Goal: Complete application form

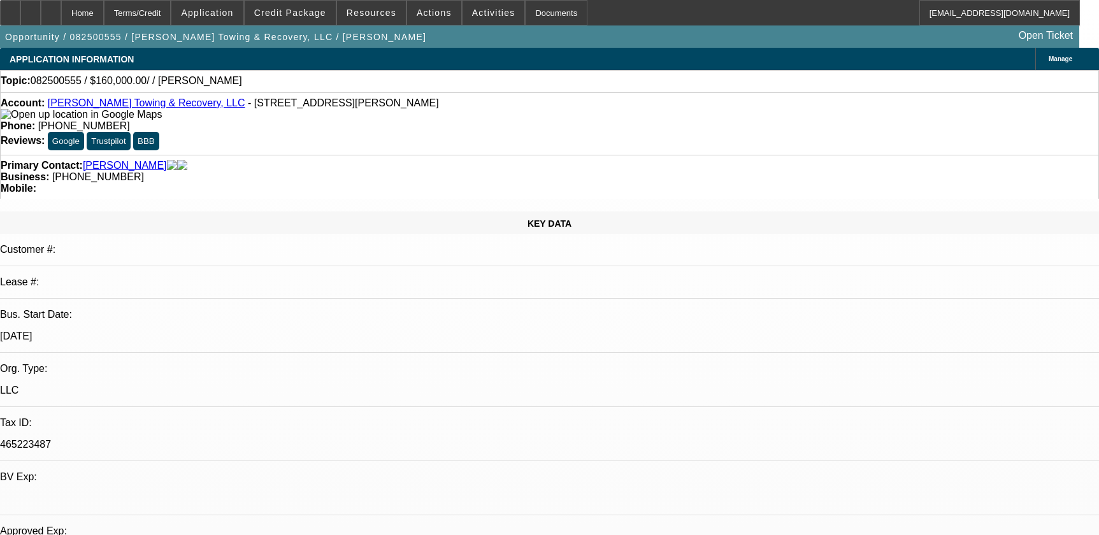
select select "0"
select select "2"
select select "0.1"
select select "4"
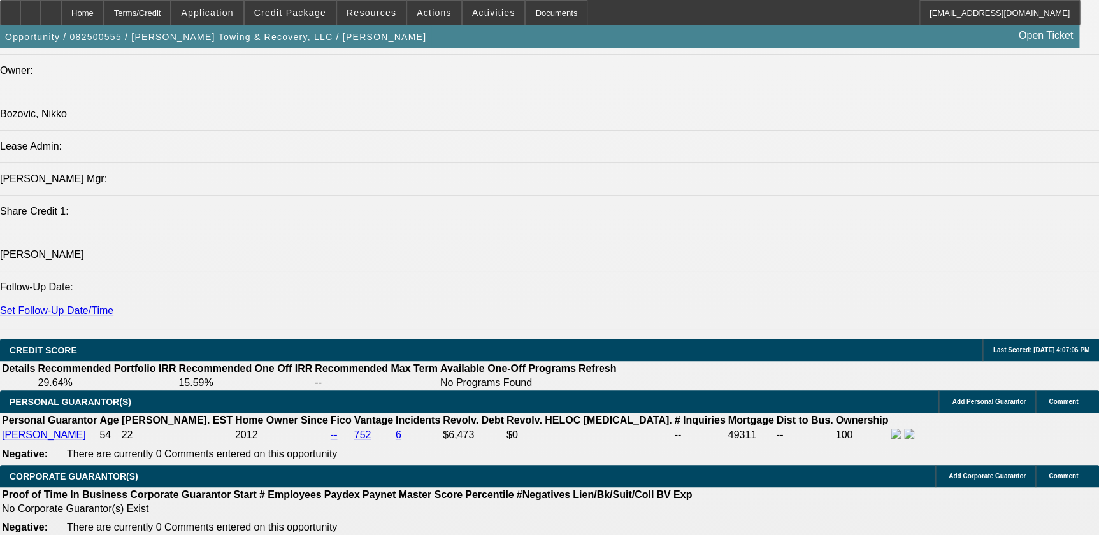
scroll to position [1622, 0]
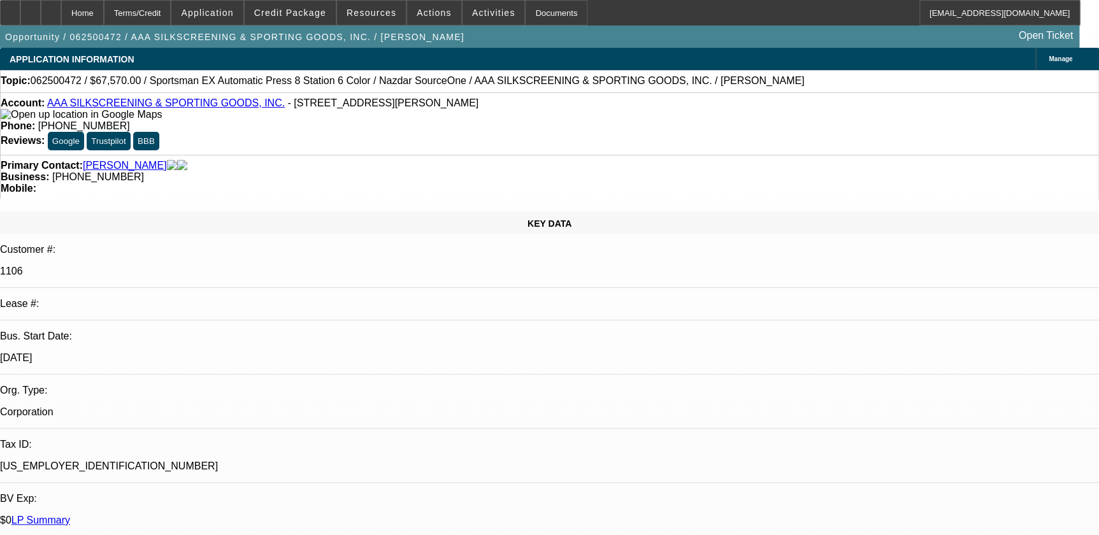
select select "0"
select select "0.1"
select select "2"
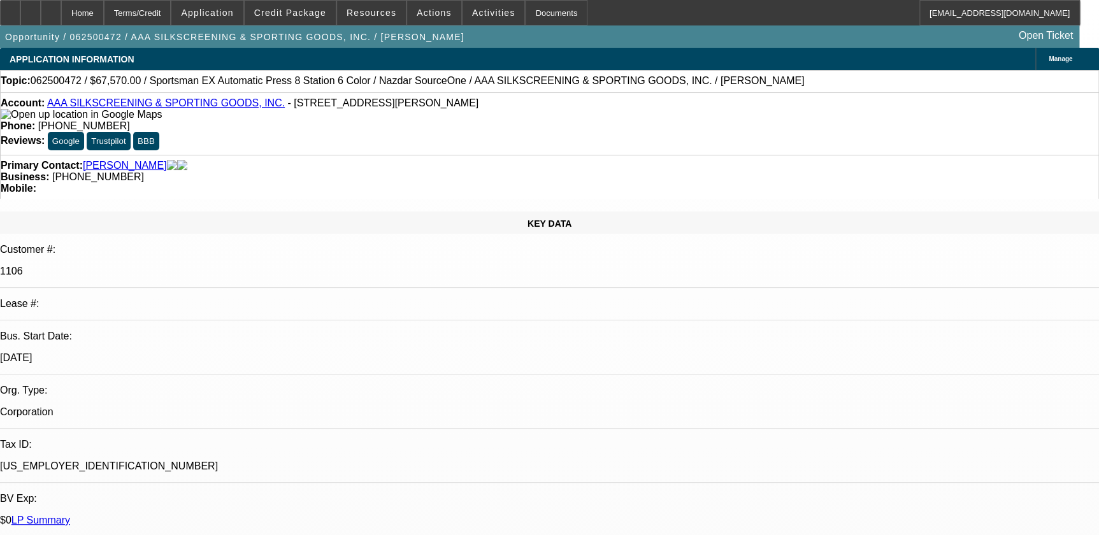
select select "0.1"
select select "0"
select select "0.1"
select select "0"
select select "2"
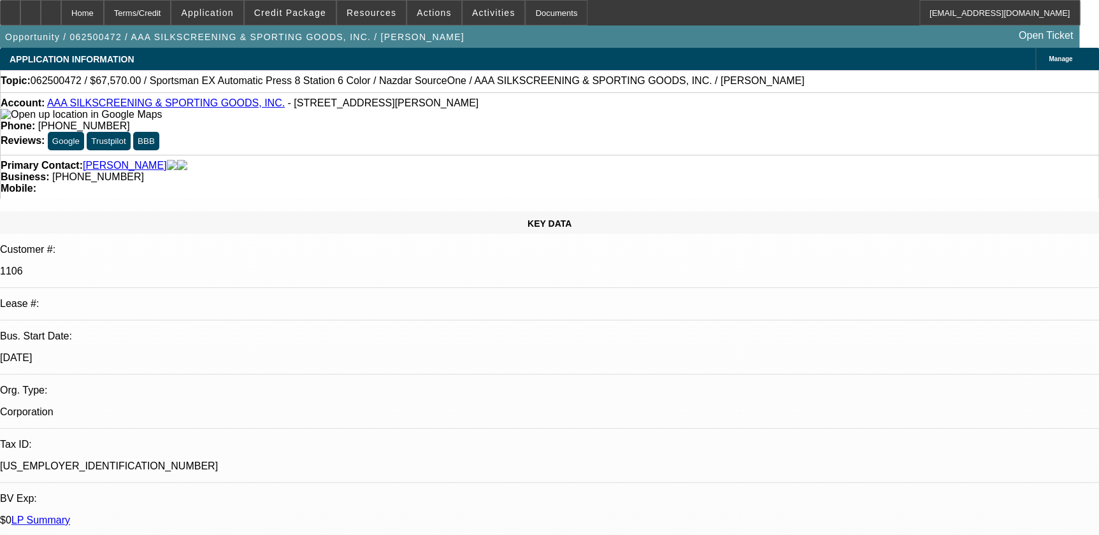
select select "0.1"
select select "1"
select select "5"
select select "6"
select select "1"
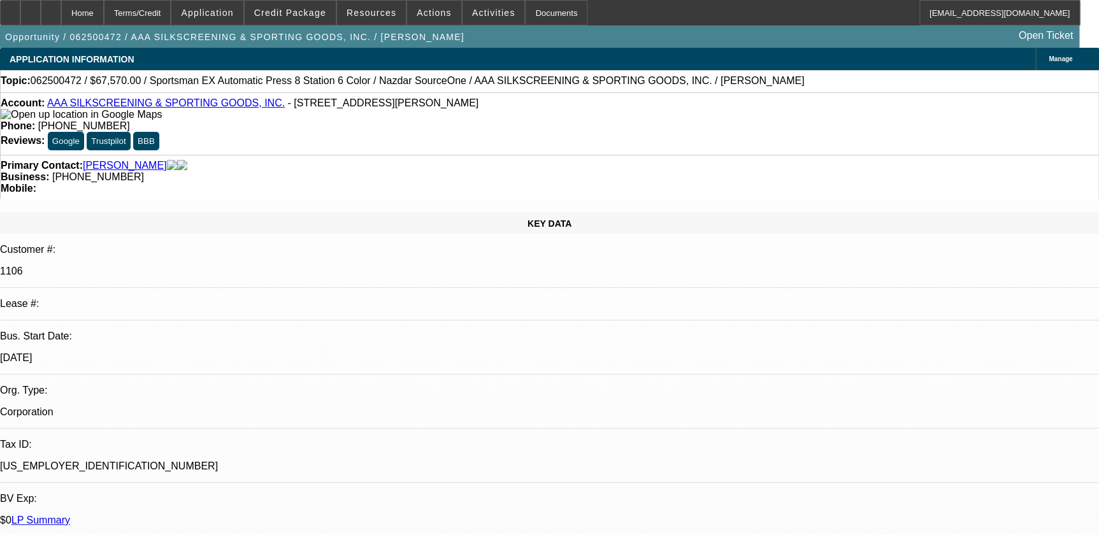
select select "2"
select select "4"
select select "1"
select select "2"
select select "4"
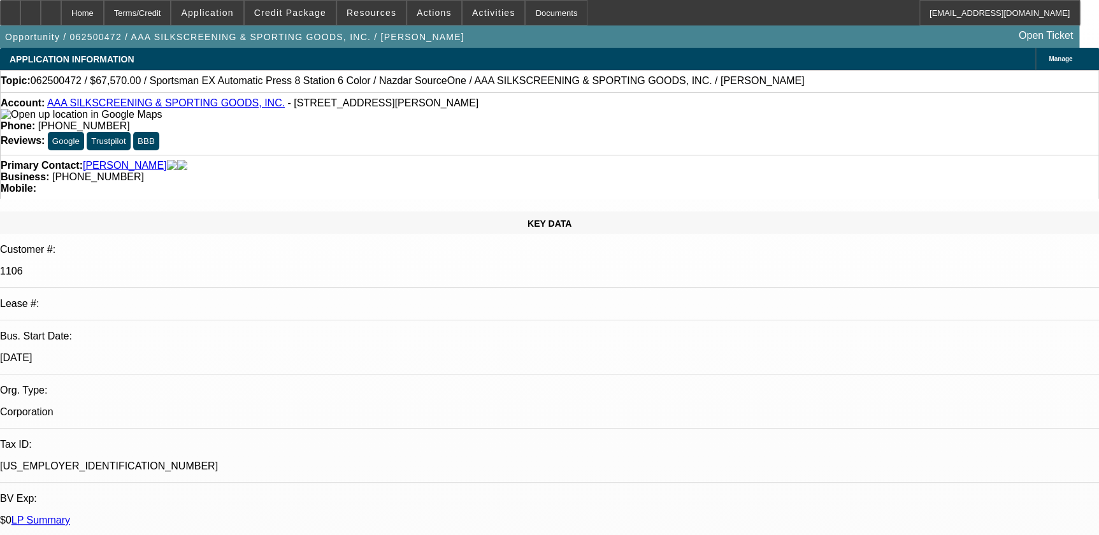
select select "1"
select select "2"
select select "4"
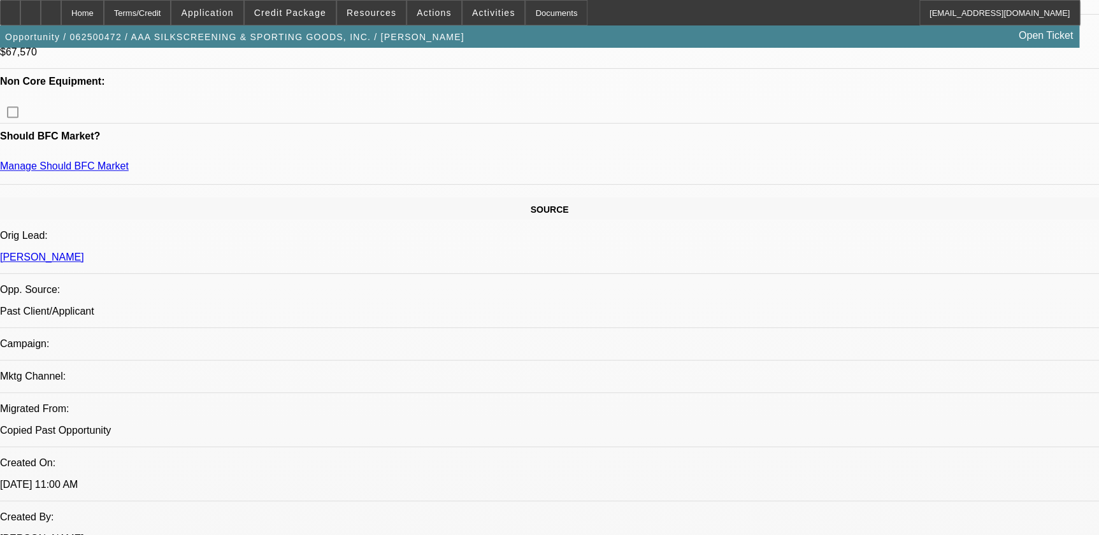
scroll to position [753, 0]
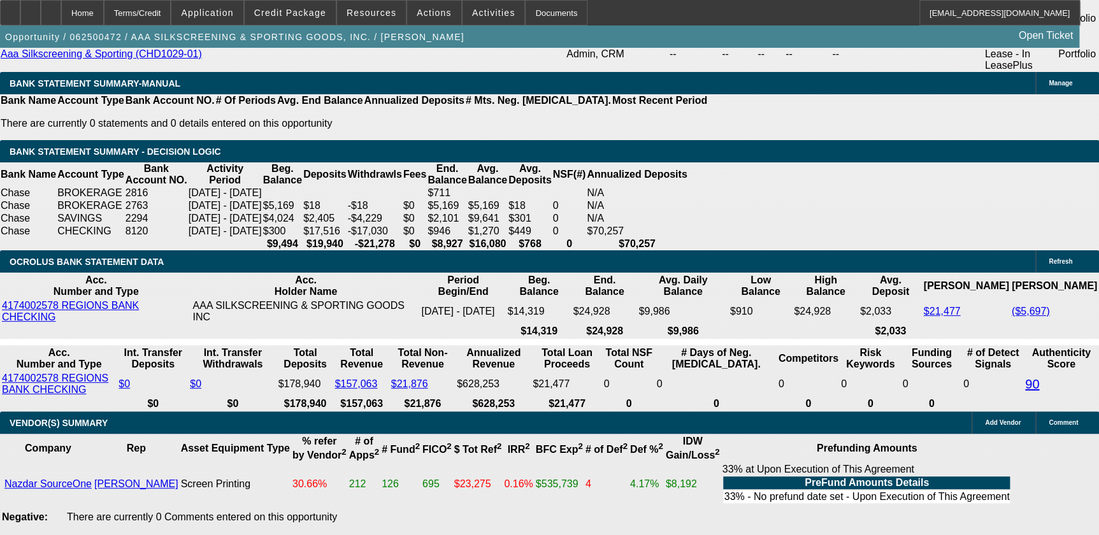
scroll to position [2550, 0]
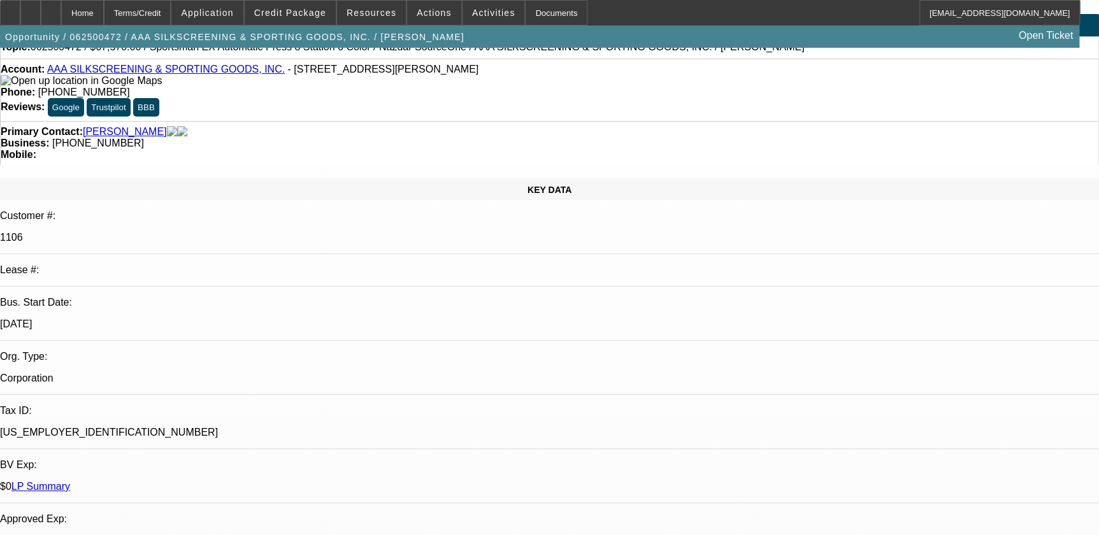
scroll to position [0, 0]
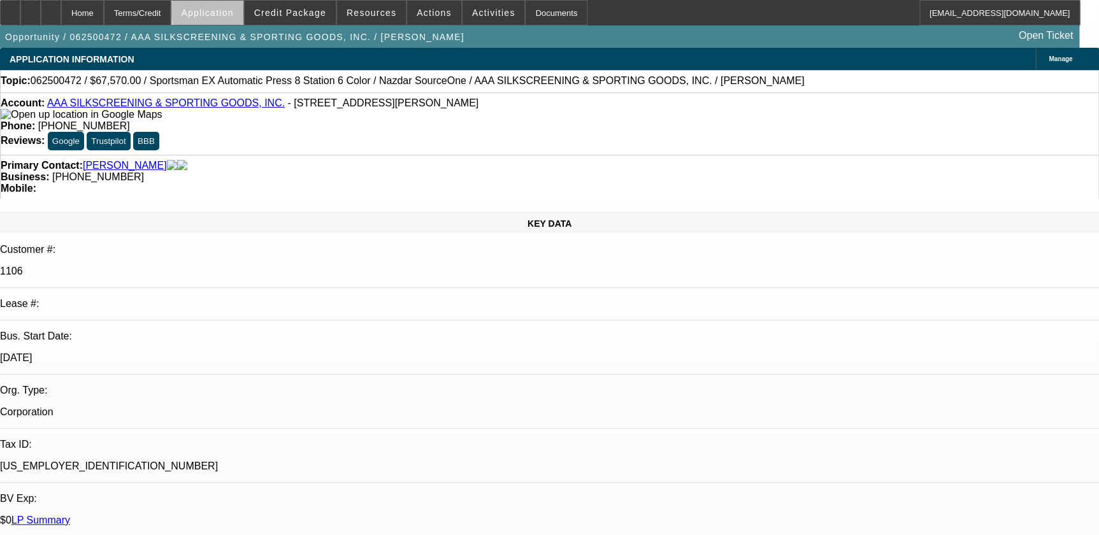
click at [233, 10] on span "Application" at bounding box center [207, 13] width 52 height 10
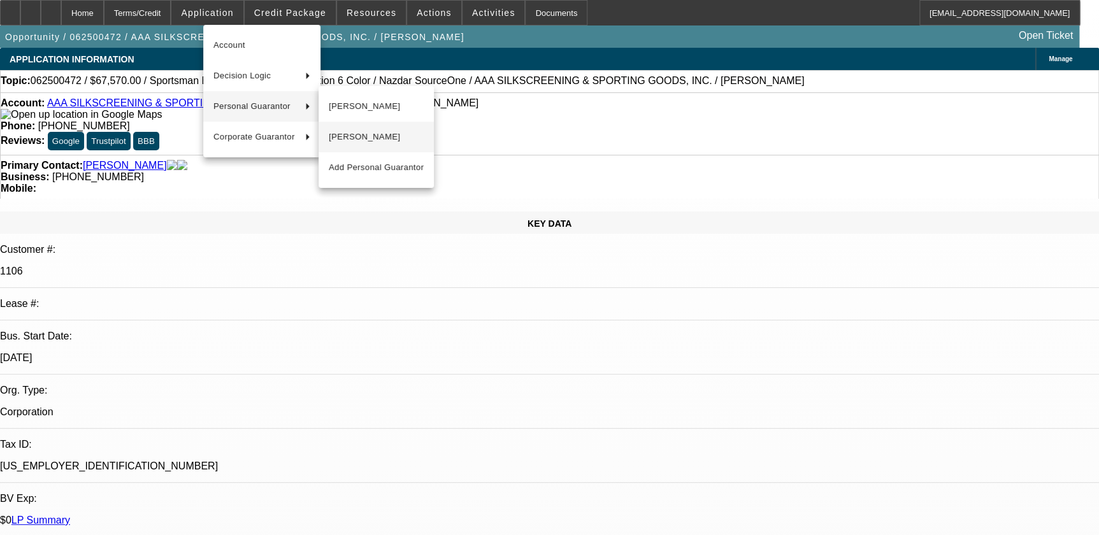
click at [390, 137] on span "Johnny Bergeron" at bounding box center [376, 136] width 95 height 15
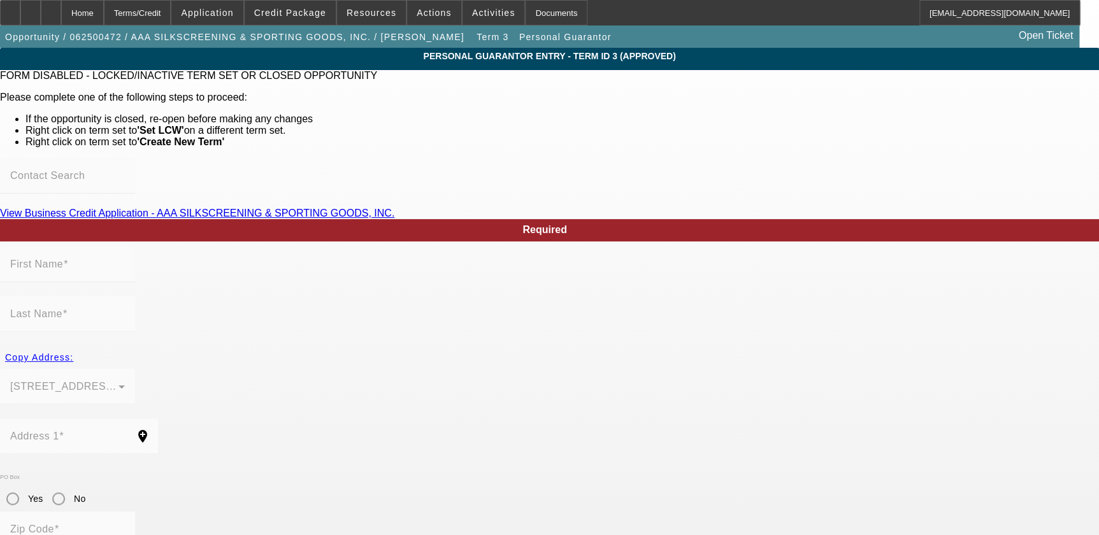
type input "Johnny"
type input "Bergeron"
type input "64 Androus Street"
radio input "true"
type input "70062"
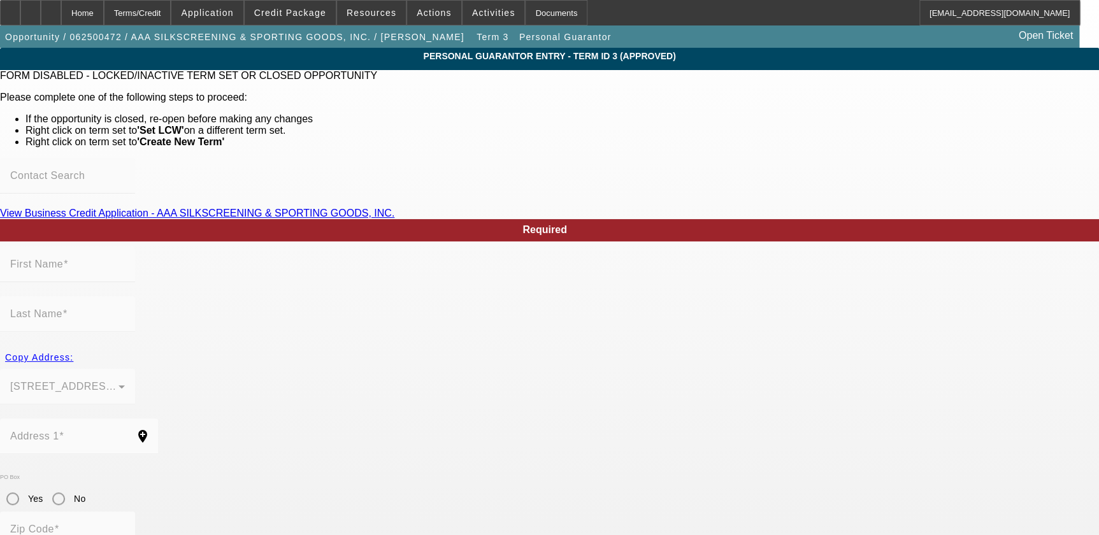
type input "Kenner"
type input "(504) 417-5519"
type input "51"
type input "436-82-8628"
type input "johnny64@cox.net"
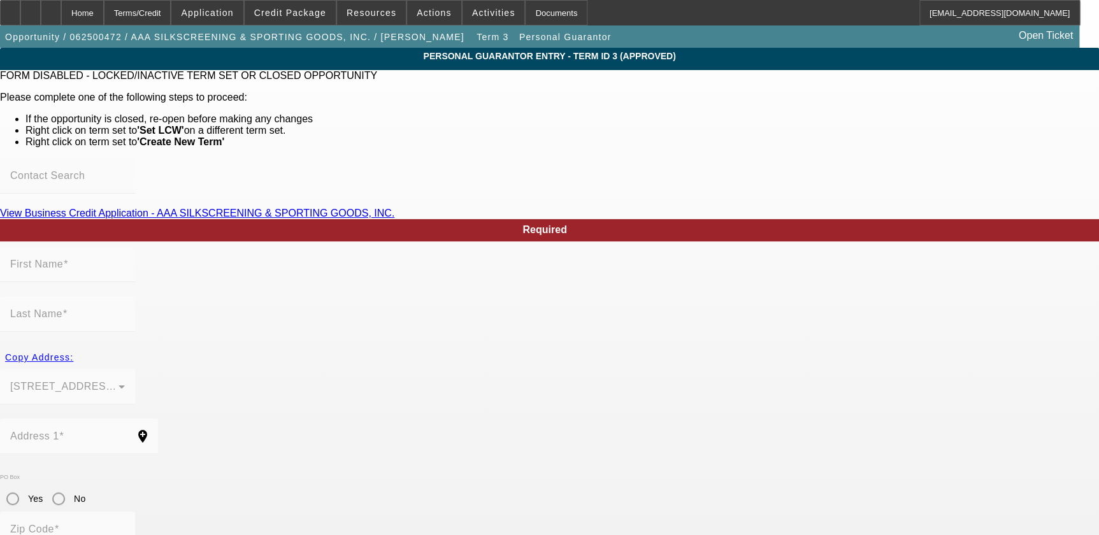
type input "(504) 469-7060"
type input "$0.00"
click at [104, 20] on div "Home" at bounding box center [82, 12] width 43 height 25
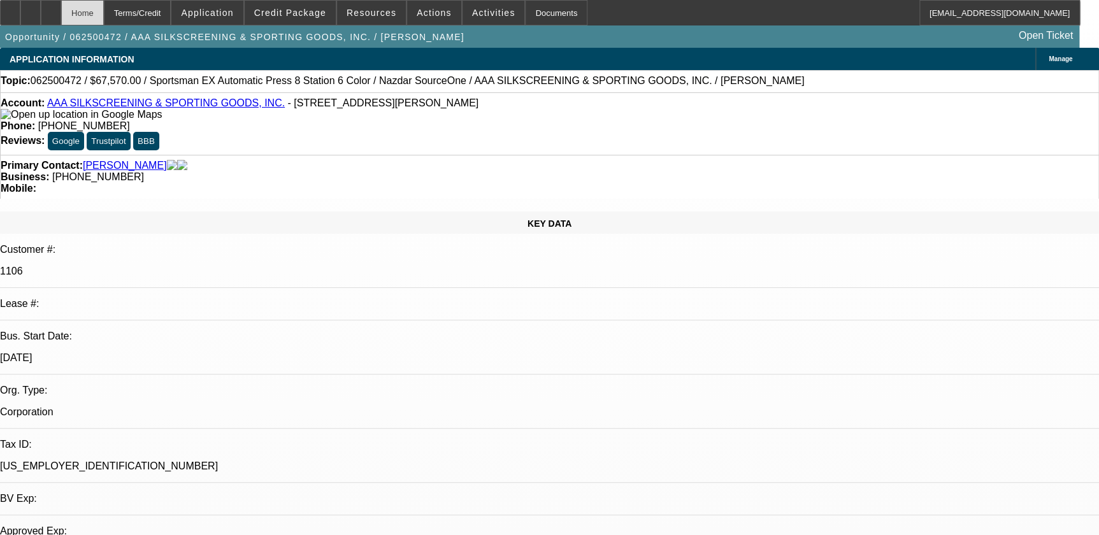
select select "0"
select select "5"
select select "0"
select select "6"
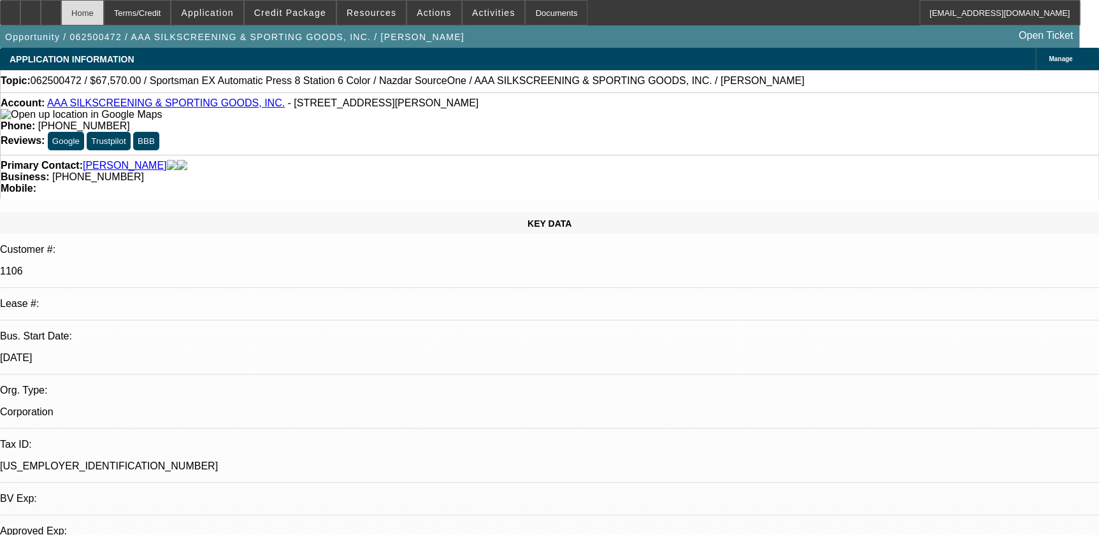
select select "0.1"
select select "2"
select select "0.1"
select select "4"
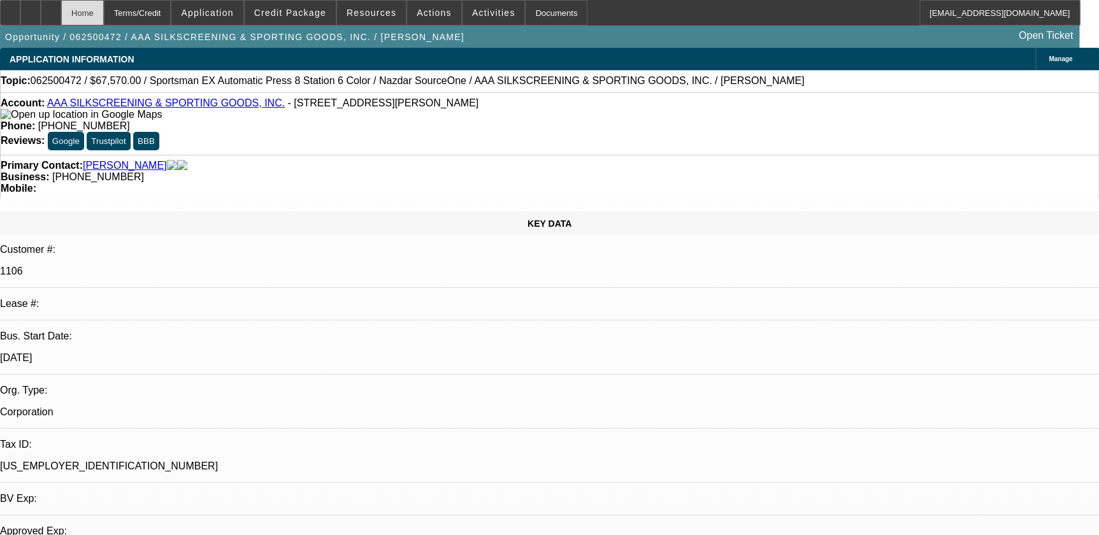
select select "0"
select select "2"
select select "0.1"
select select "4"
select select "0"
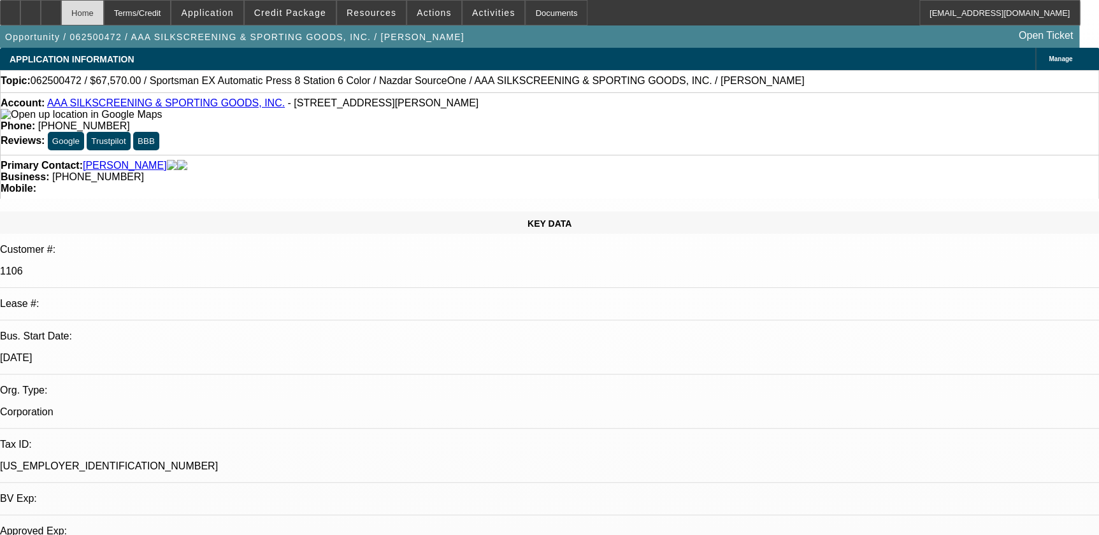
select select "2"
select select "0.1"
select select "4"
